Goal: Check status

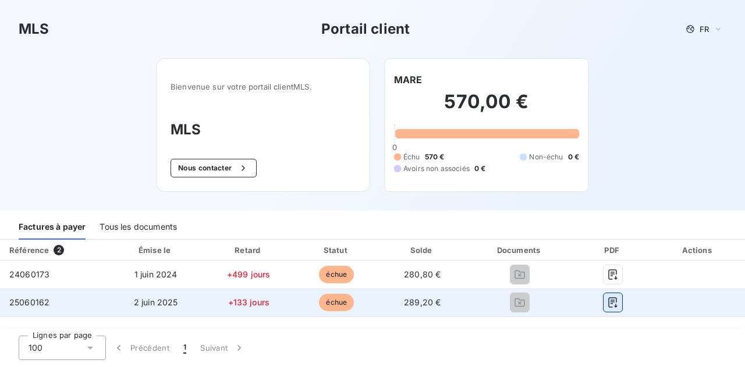
click at [610, 306] on icon "button" at bounding box center [613, 303] width 12 height 12
